Goal: Information Seeking & Learning: Check status

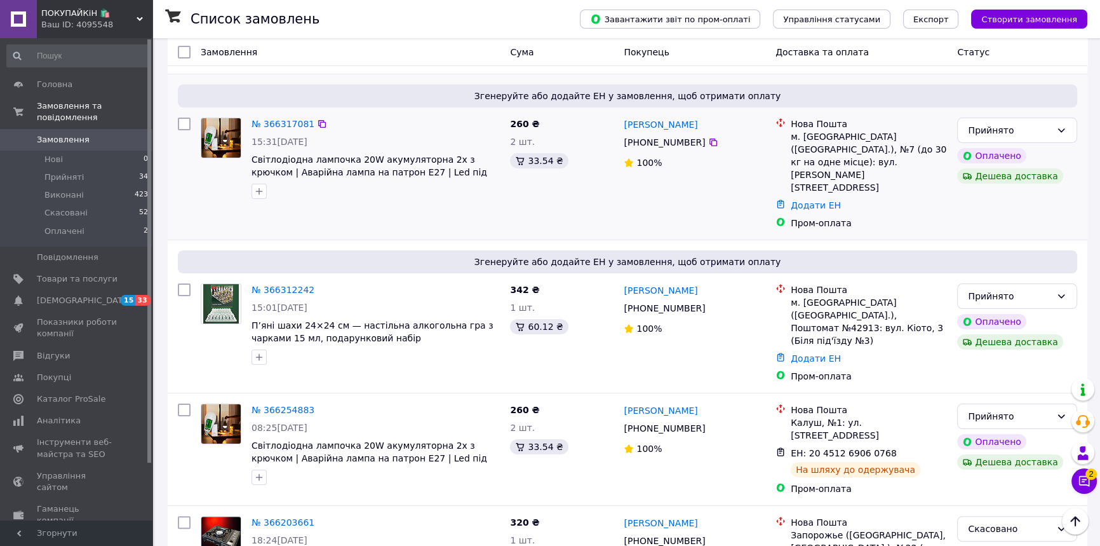
scroll to position [288, 0]
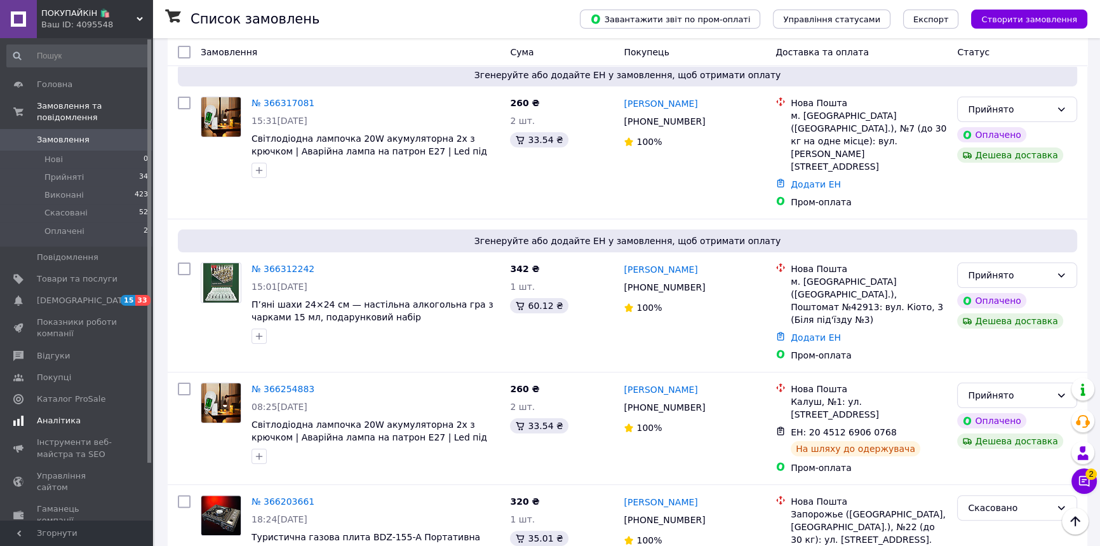
click at [79, 415] on span "Аналітика" at bounding box center [77, 420] width 81 height 11
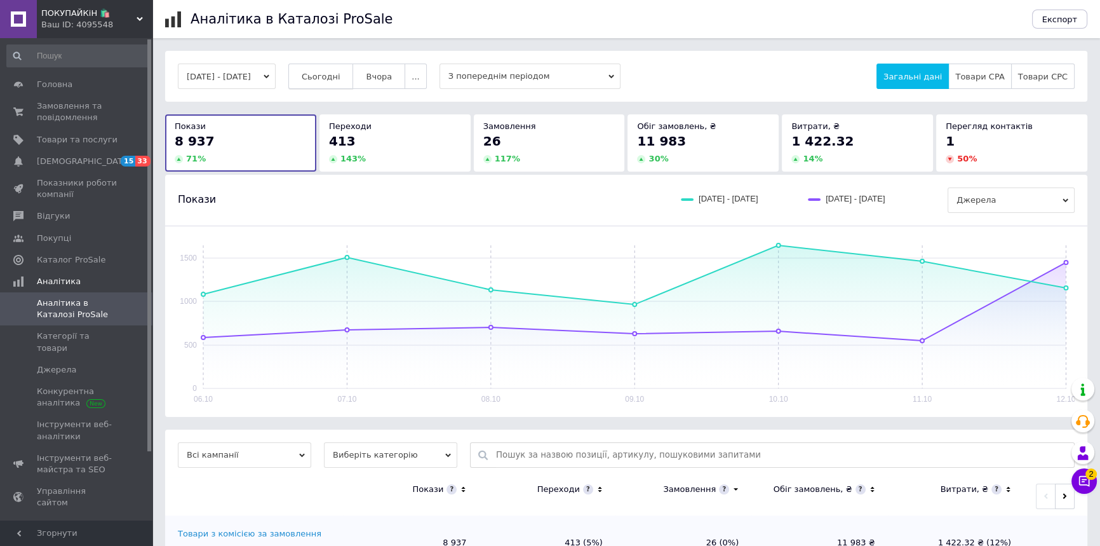
click at [330, 79] on span "Сьогодні" at bounding box center [321, 77] width 39 height 10
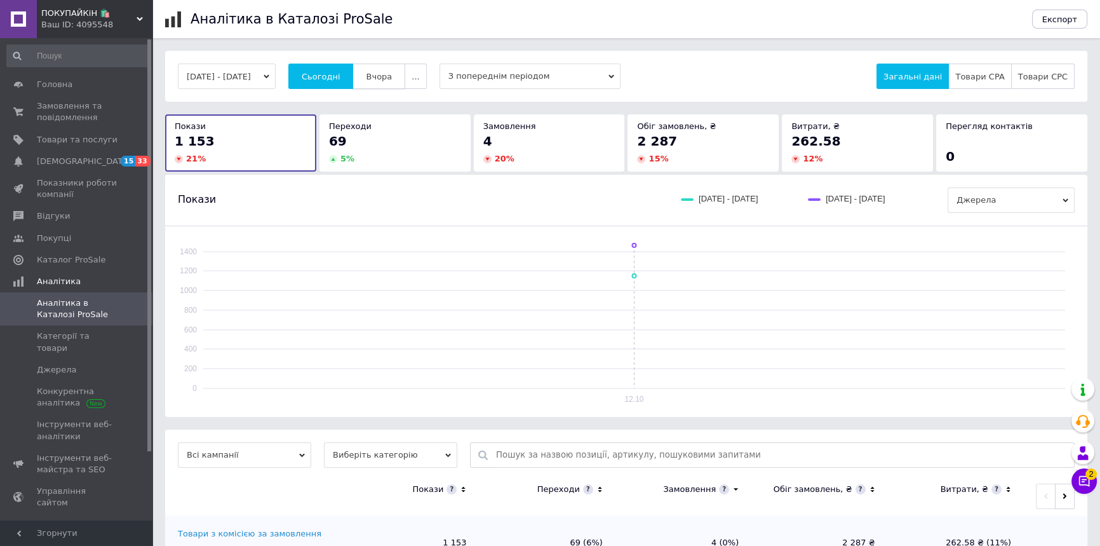
click at [387, 78] on span "Вчора" at bounding box center [379, 77] width 26 height 10
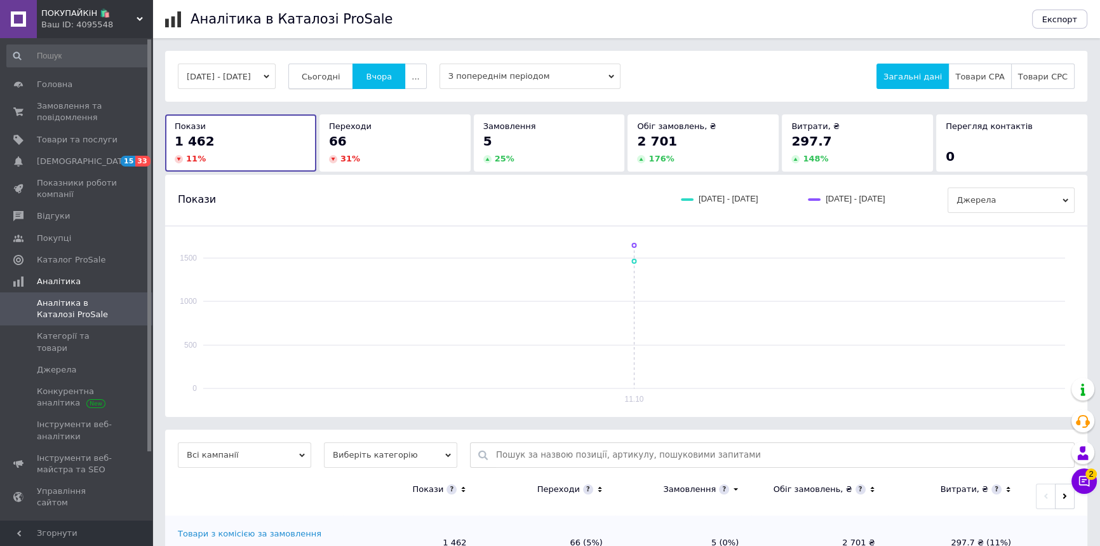
click at [329, 82] on button "Сьогодні" at bounding box center [320, 76] width 65 height 25
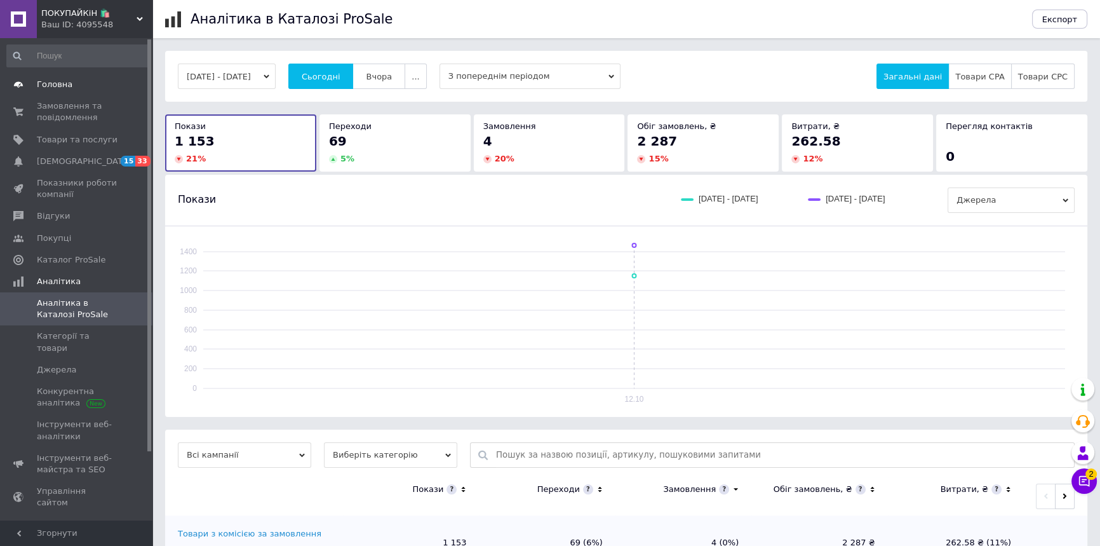
click at [51, 79] on span "Головна" at bounding box center [55, 84] width 36 height 11
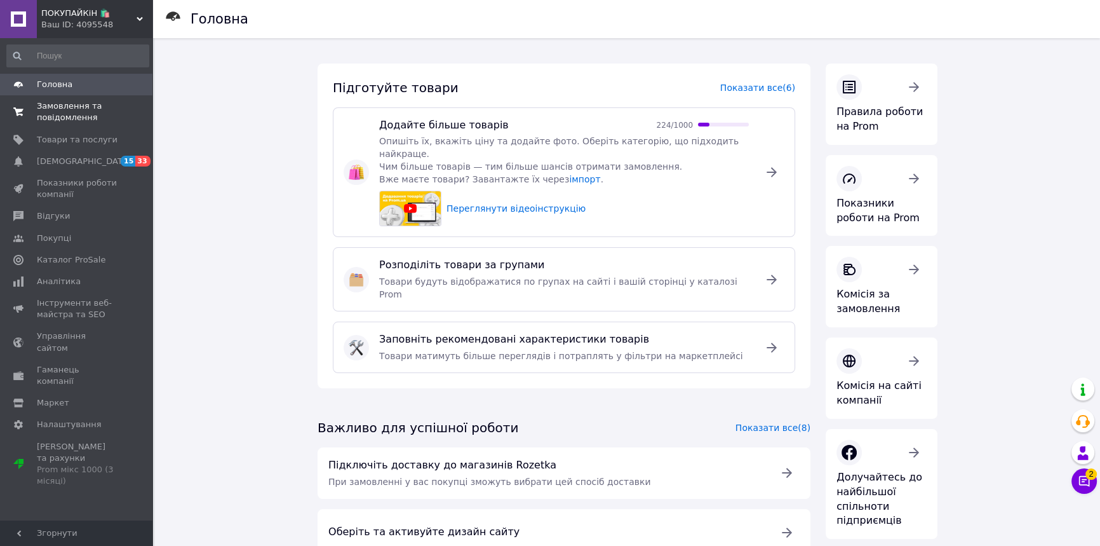
click at [60, 121] on span "Замовлення та повідомлення" at bounding box center [77, 111] width 81 height 23
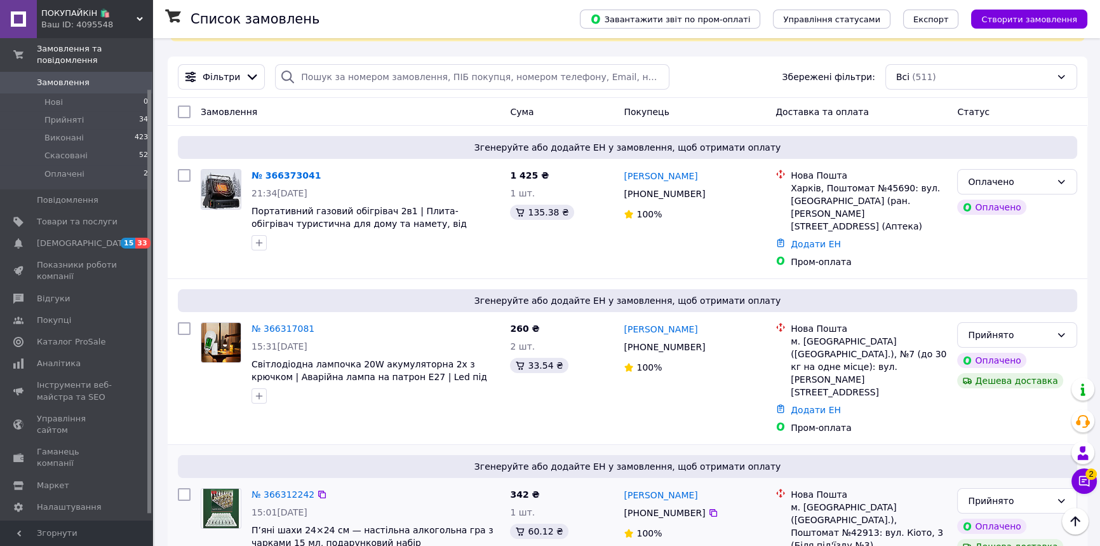
scroll to position [57, 0]
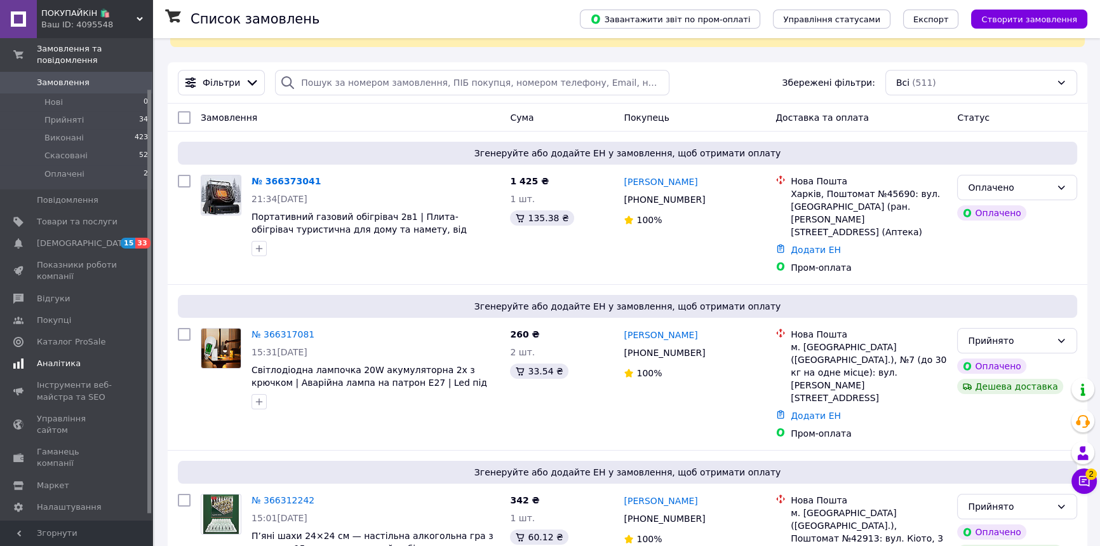
click at [85, 358] on span "Аналітика" at bounding box center [77, 363] width 81 height 11
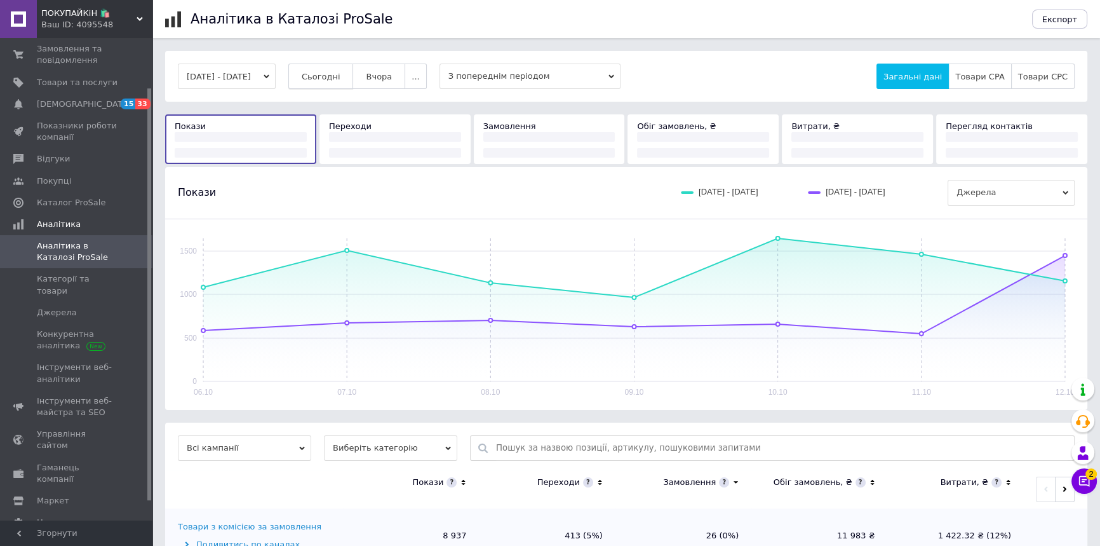
click at [340, 72] on span "Сьогодні" at bounding box center [321, 77] width 39 height 10
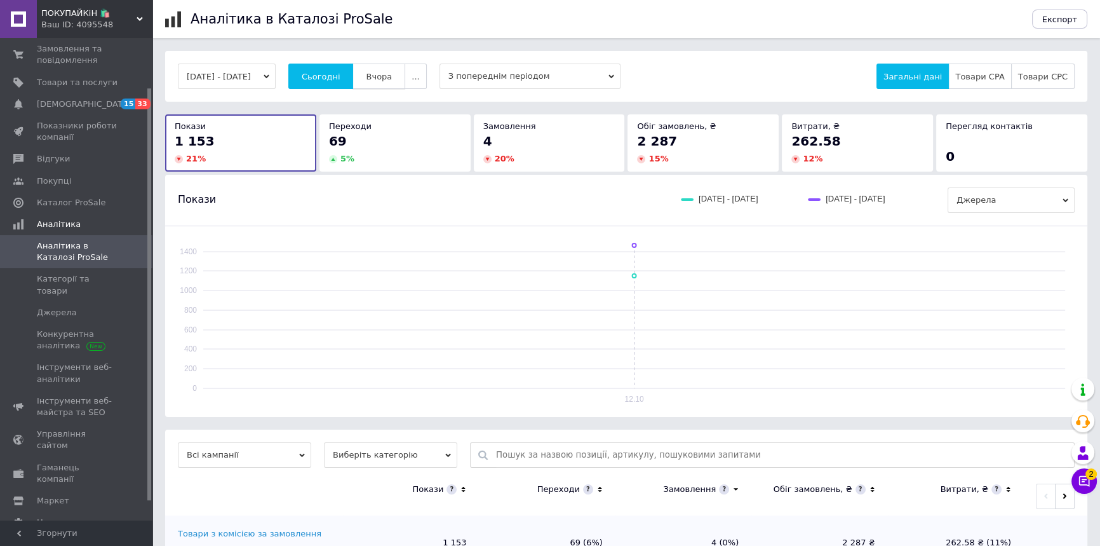
click at [405, 71] on button "Вчора" at bounding box center [378, 76] width 53 height 25
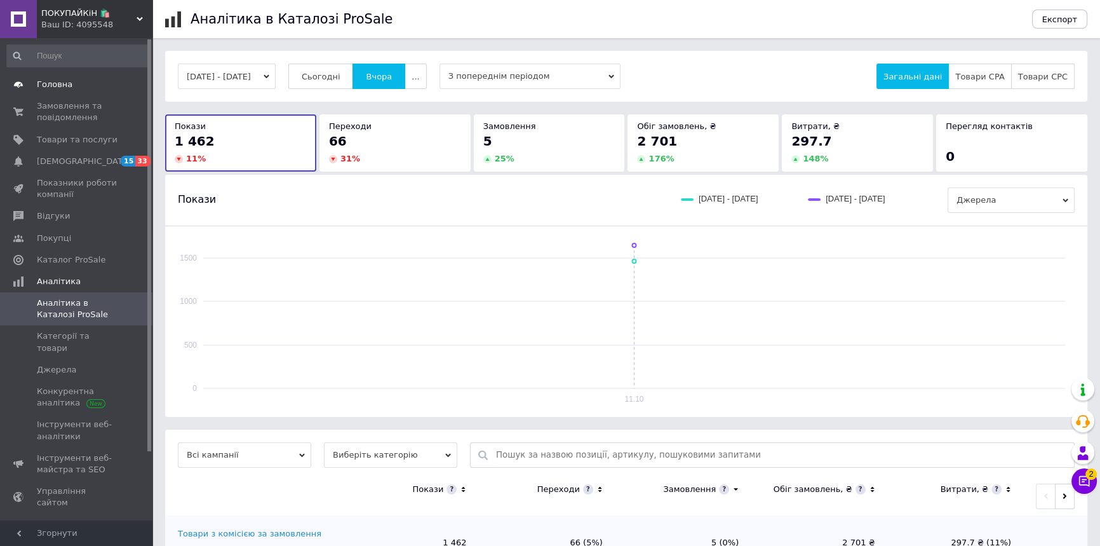
click at [79, 86] on span "Головна" at bounding box center [77, 84] width 81 height 11
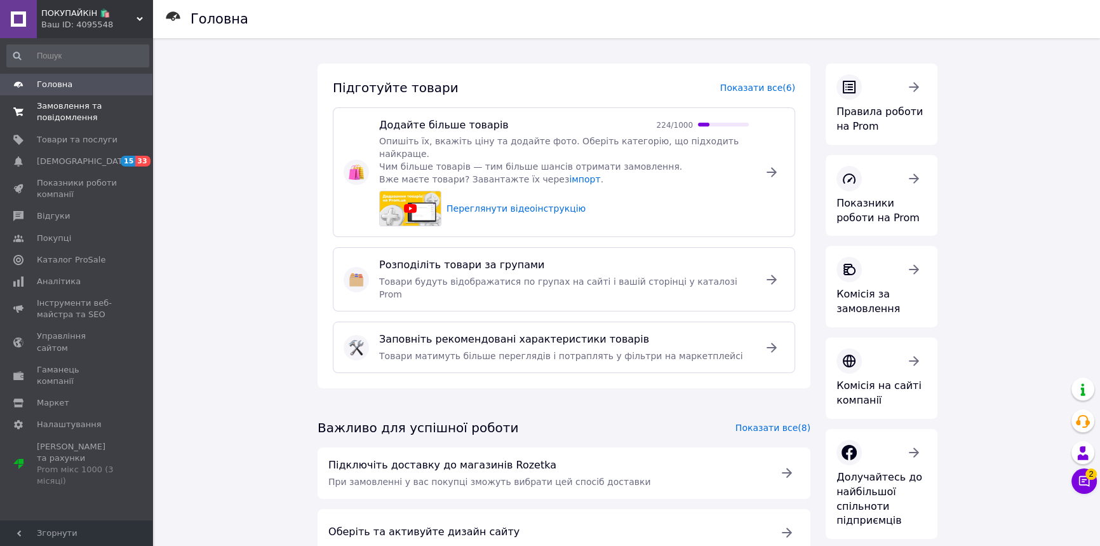
click at [71, 117] on span "Замовлення та повідомлення" at bounding box center [77, 111] width 81 height 23
